Goal: Use online tool/utility: Use online tool/utility

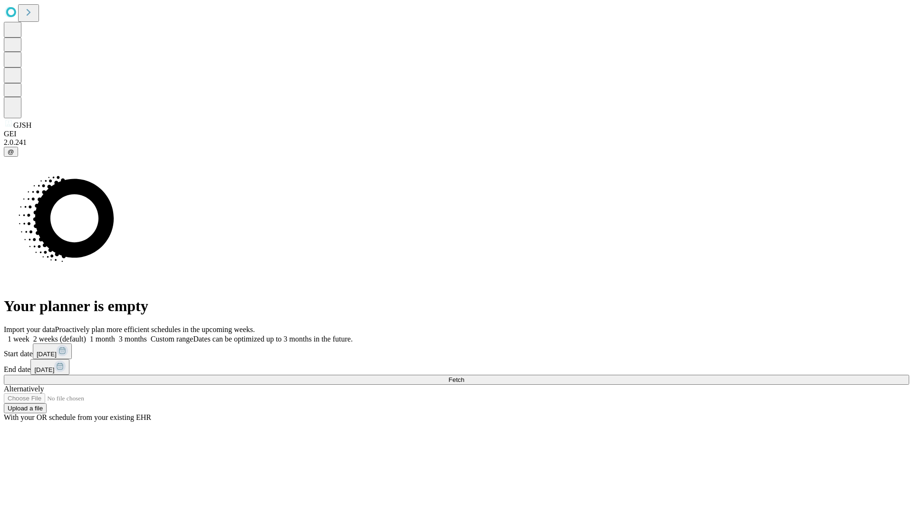
click at [464, 377] on span "Fetch" at bounding box center [456, 380] width 16 height 7
